Goal: Task Accomplishment & Management: Complete application form

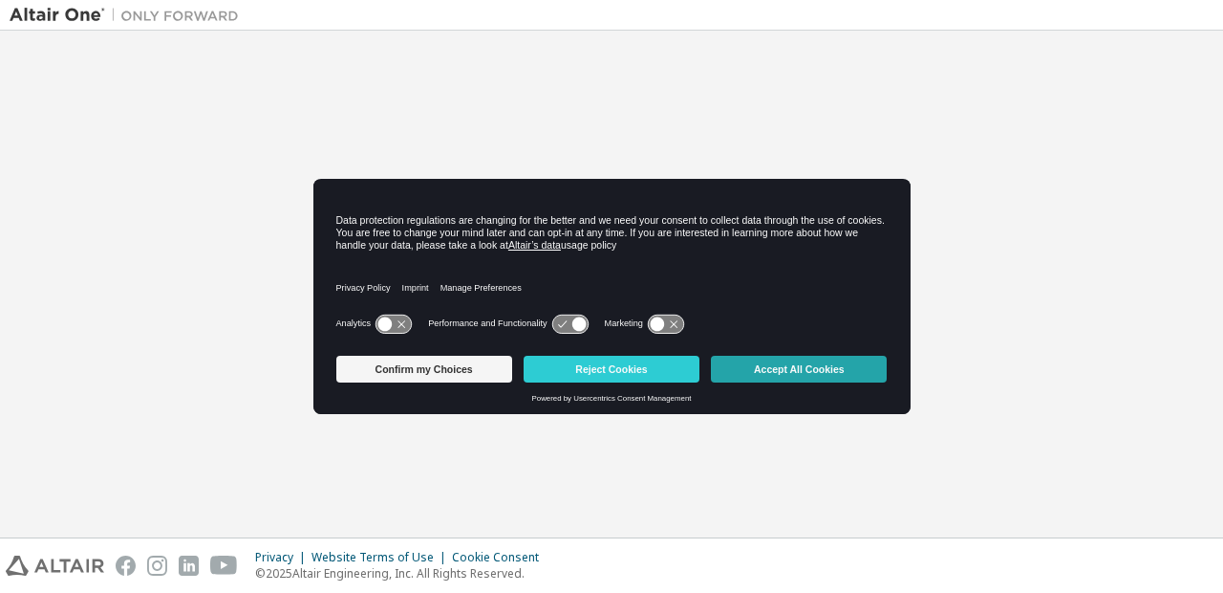
click at [810, 367] on button "Accept All Cookies" at bounding box center [799, 369] width 176 height 27
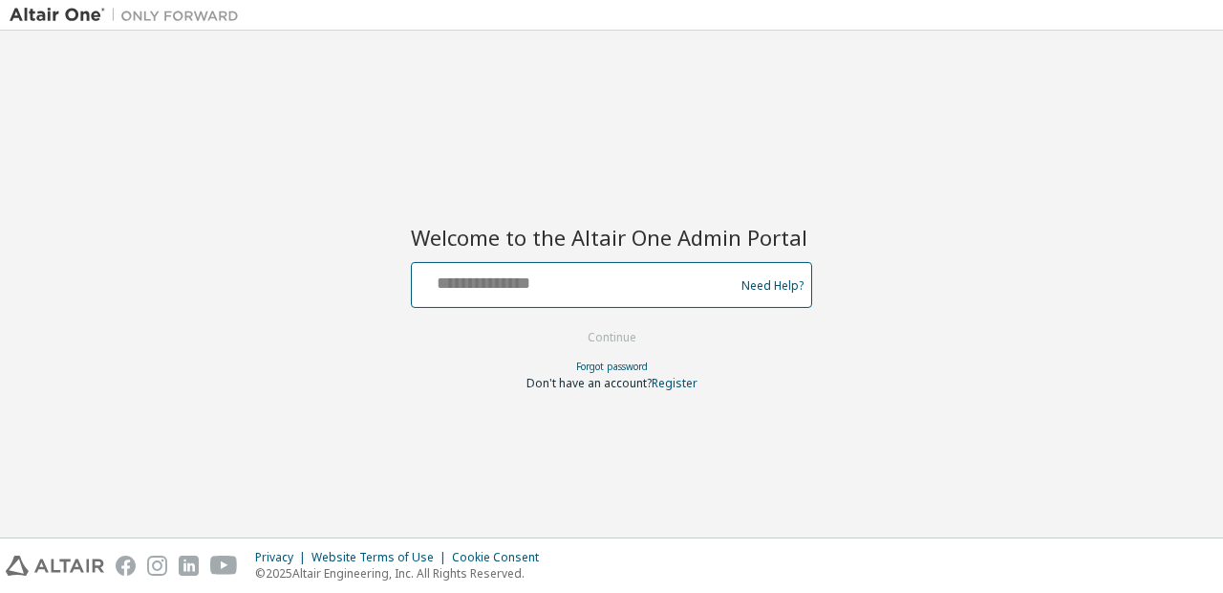
click at [554, 288] on input "text" at bounding box center [576, 281] width 313 height 28
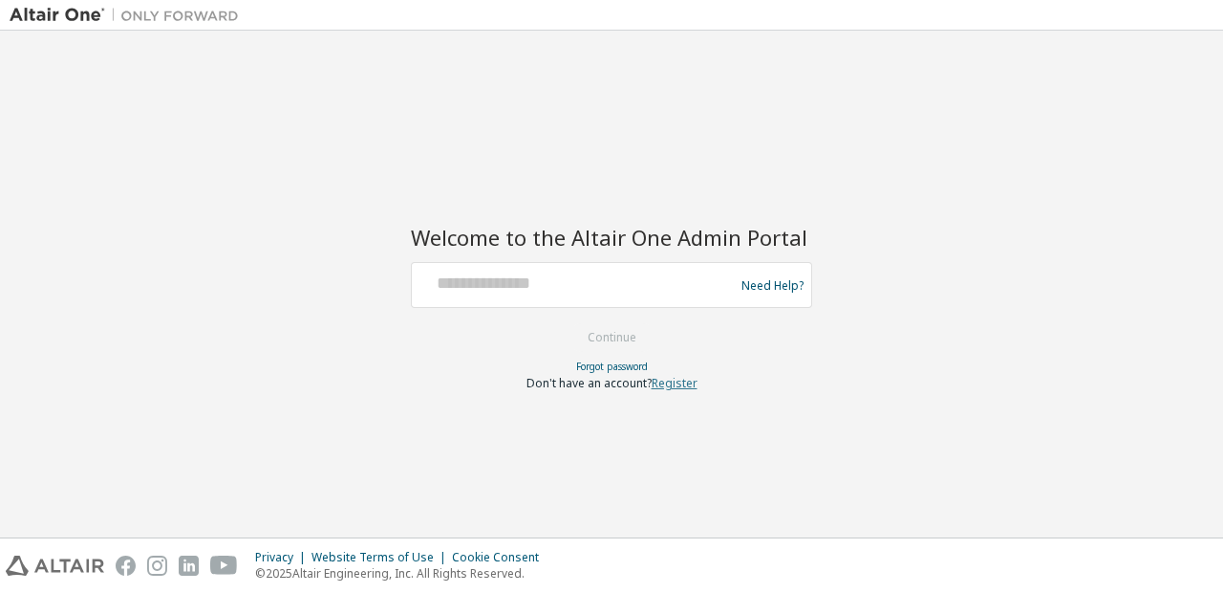
click at [667, 381] on link "Register" at bounding box center [675, 383] width 46 height 16
